Goal: Obtain resource: Download file/media

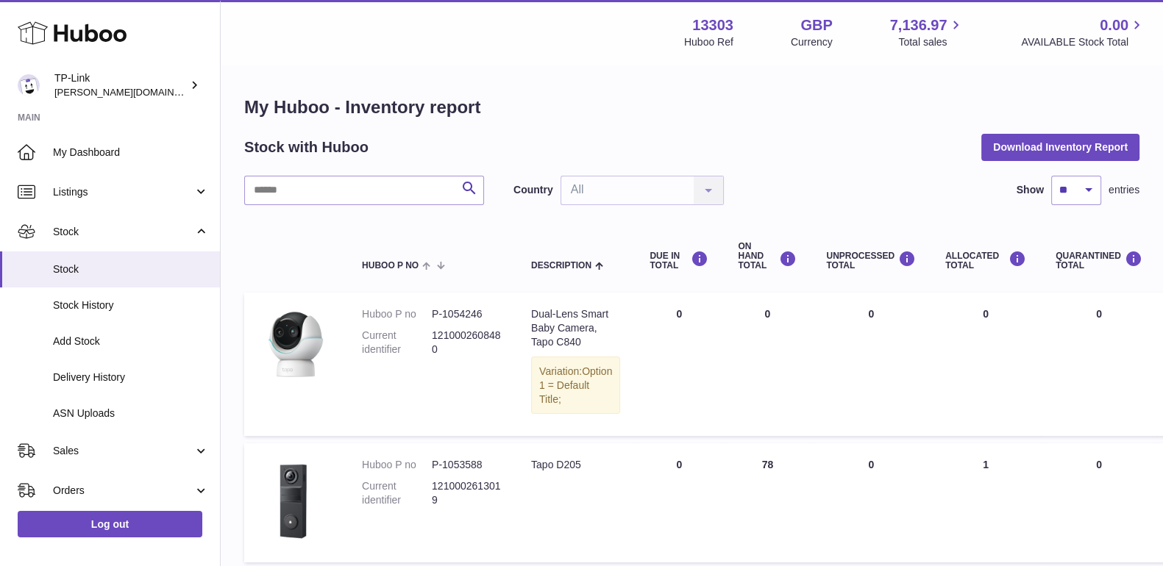
drag, startPoint x: 982, startPoint y: 101, endPoint x: 700, endPoint y: 120, distance: 282.4
click at [982, 101] on h1 "My Huboo - Inventory report" at bounding box center [691, 108] width 895 height 24
click at [1052, 150] on button "Download Inventory Report" at bounding box center [1060, 147] width 158 height 26
click at [846, 110] on h1 "My Huboo - Inventory report" at bounding box center [691, 108] width 895 height 24
click at [814, 203] on div "Search Country All All No elements found. Consider changing the search query. L…" at bounding box center [691, 190] width 895 height 29
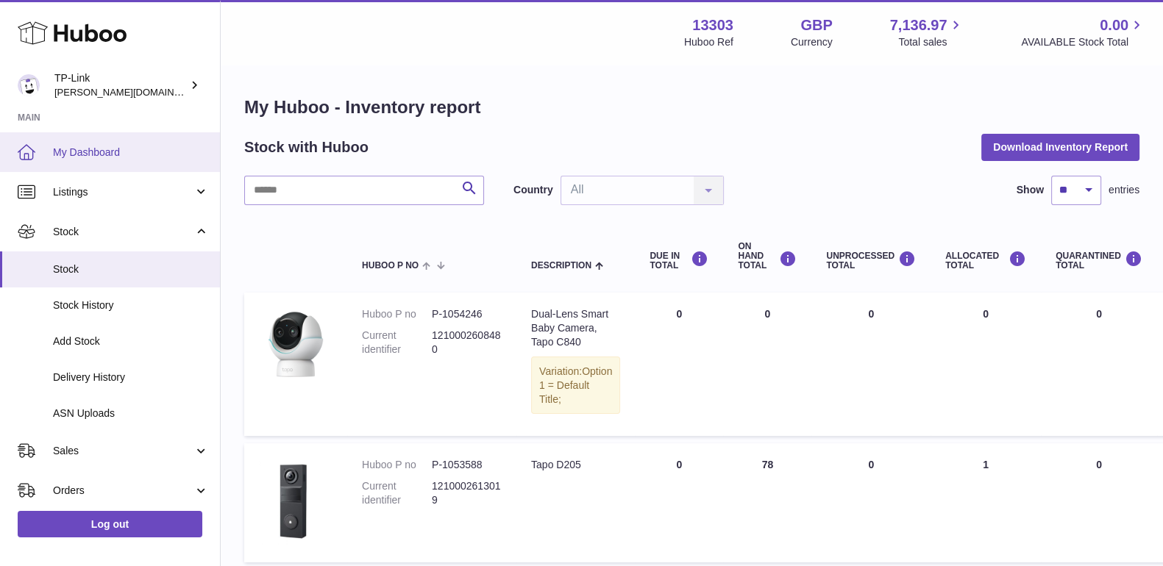
click at [91, 170] on link "My Dashboard" at bounding box center [110, 152] width 220 height 40
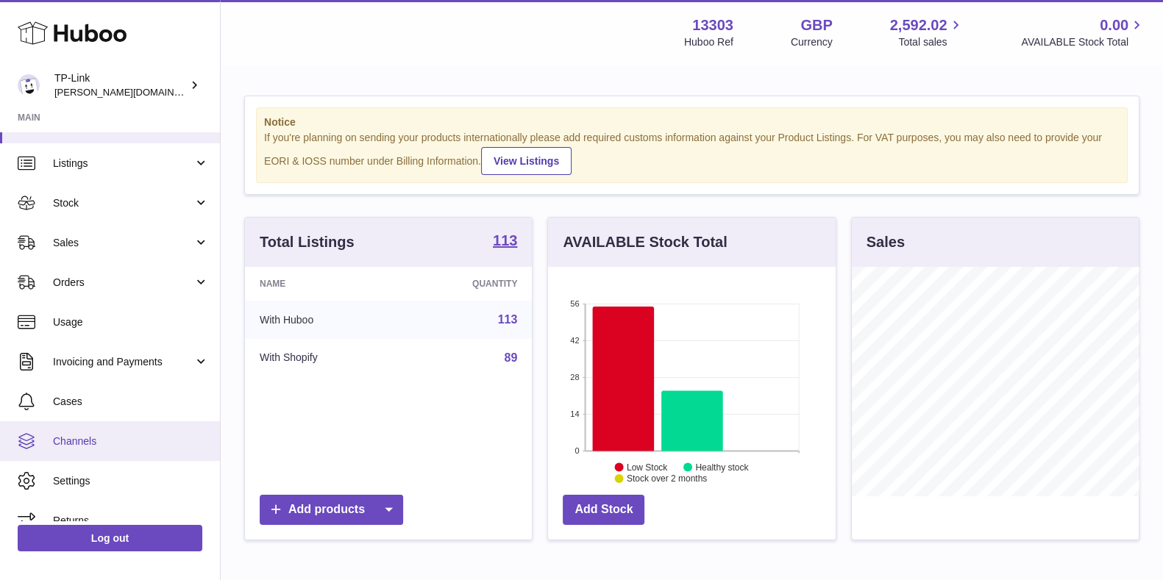
scroll to position [48, 0]
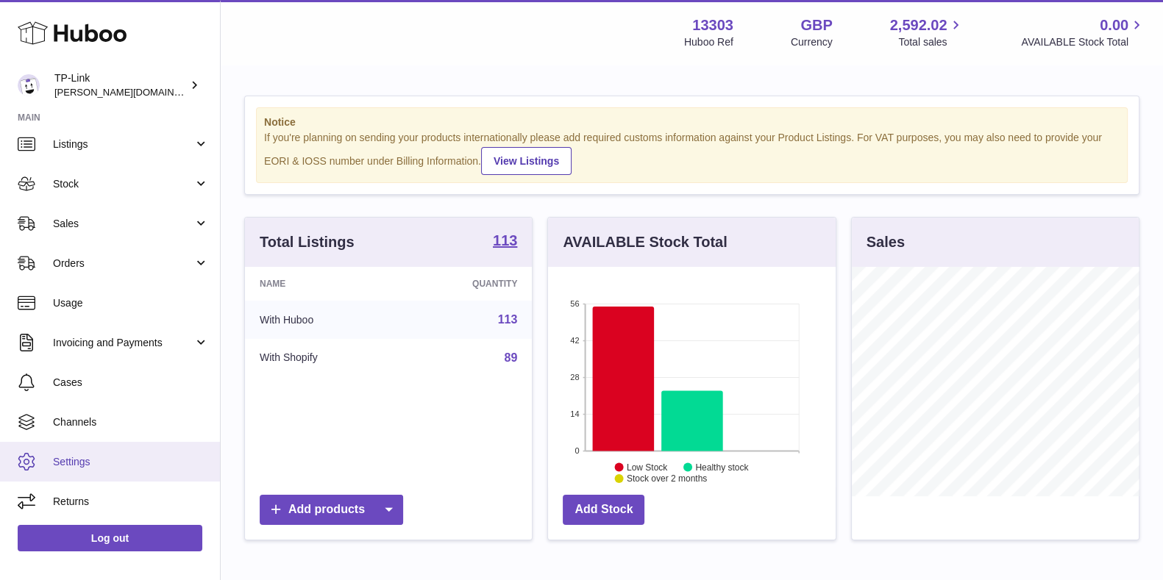
click at [113, 463] on link "Settings" at bounding box center [110, 462] width 220 height 40
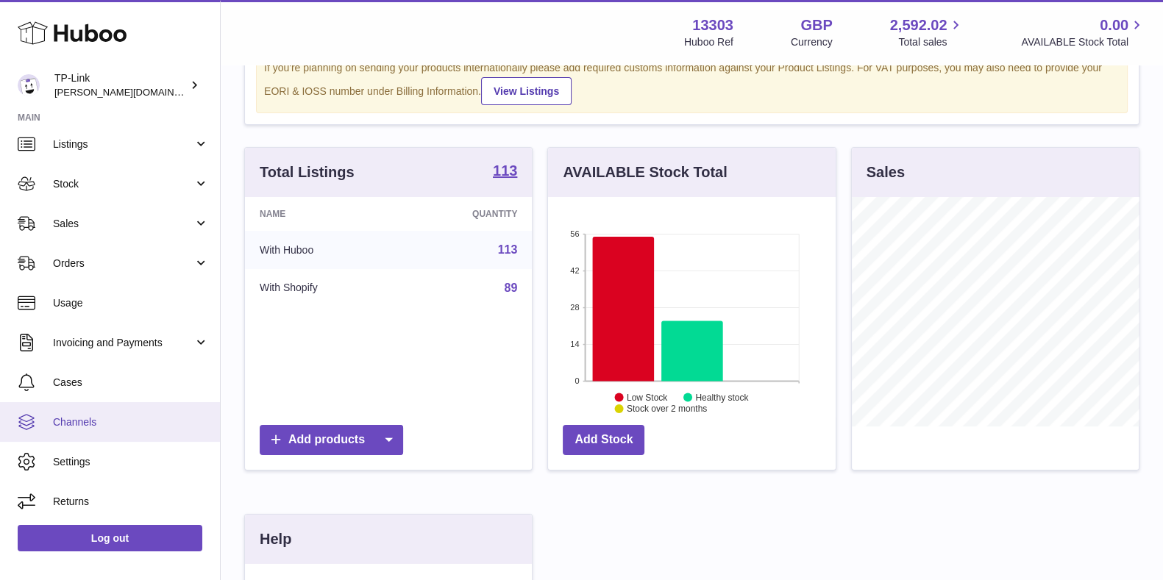
scroll to position [91, 0]
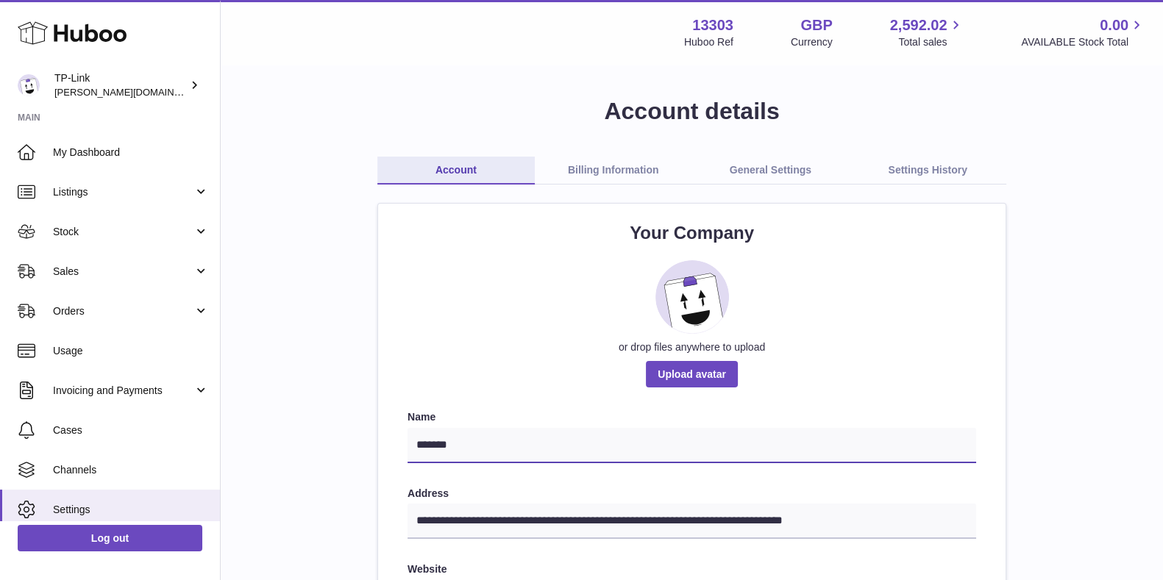
drag, startPoint x: 465, startPoint y: 447, endPoint x: 373, endPoint y: 444, distance: 92.0
drag, startPoint x: 726, startPoint y: 31, endPoint x: 680, endPoint y: 24, distance: 46.1
click at [684, 24] on div "13303 Huboo Ref GBP Currency 2,592.02 Total sales 0.00 AVAILABLE Stock Total" at bounding box center [914, 32] width 461 height 34
